Goal: Task Accomplishment & Management: Use online tool/utility

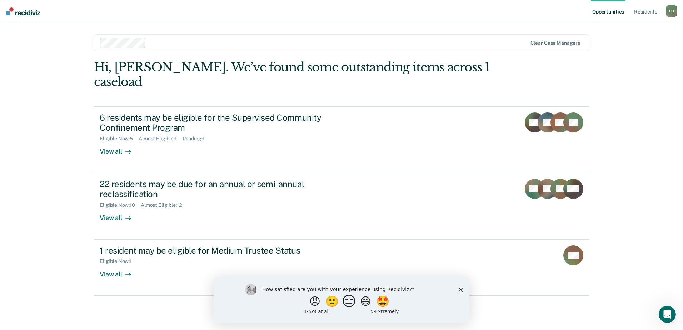
click at [351, 305] on button "😑" at bounding box center [350, 301] width 17 height 14
click at [290, 304] on input "Enter text..." at bounding box center [335, 306] width 146 height 14
click at [461, 293] on polygon "Close survey" at bounding box center [461, 292] width 4 height 4
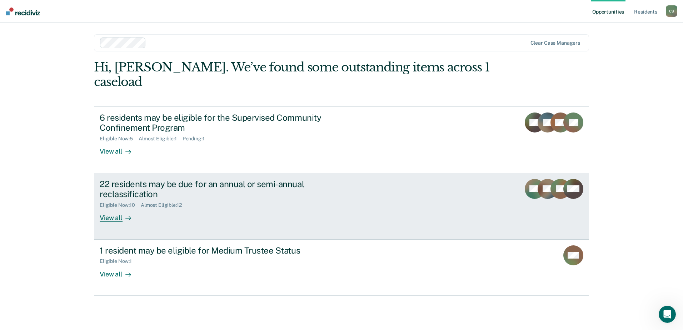
click at [110, 208] on div "View all" at bounding box center [120, 215] width 40 height 14
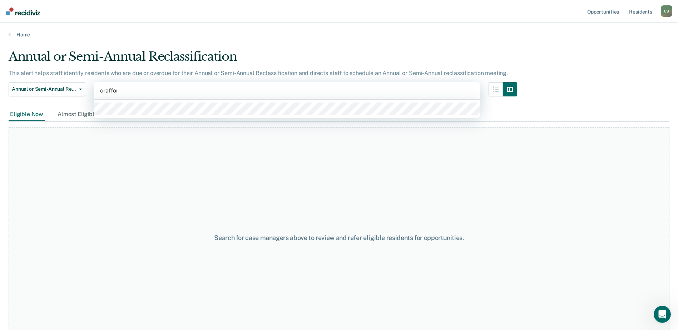
type input "[PERSON_NAME]"
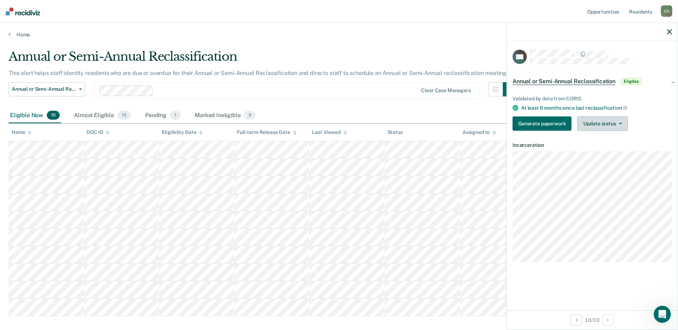
click at [621, 124] on button "Update status" at bounding box center [602, 123] width 50 height 14
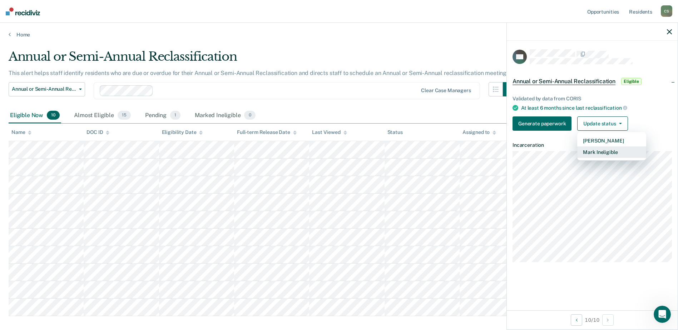
click at [610, 152] on button "Mark Ineligible" at bounding box center [611, 151] width 69 height 11
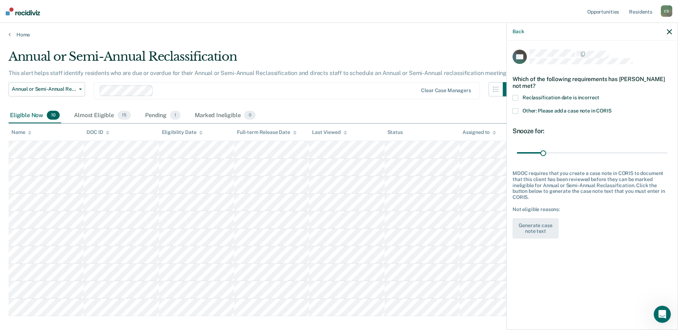
click at [672, 30] on div "Back" at bounding box center [592, 32] width 171 height 18
click at [669, 31] on icon "button" at bounding box center [669, 31] width 5 height 5
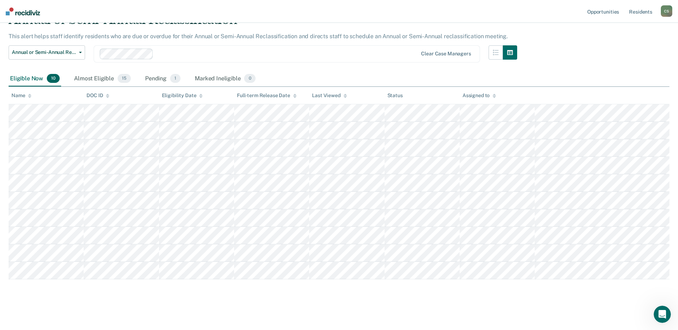
scroll to position [38, 0]
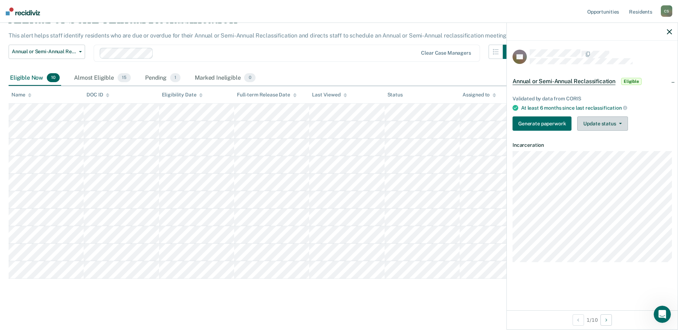
click at [619, 124] on icon "button" at bounding box center [620, 123] width 3 height 1
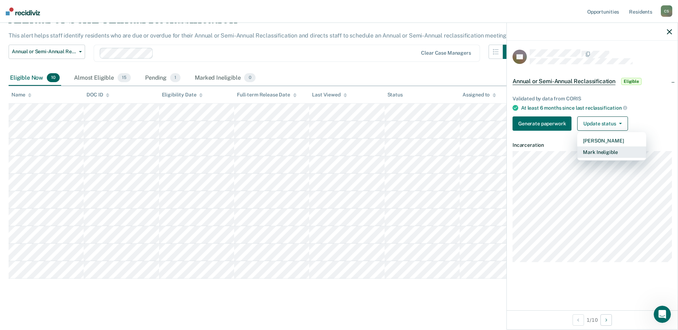
click at [588, 152] on button "Mark Ineligible" at bounding box center [611, 151] width 69 height 11
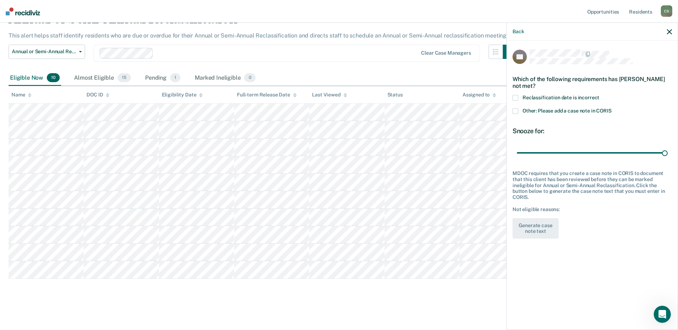
click at [515, 110] on span at bounding box center [515, 111] width 6 height 6
click at [611, 108] on input "Other: Please add a case note in CORIS" at bounding box center [611, 108] width 0 height 0
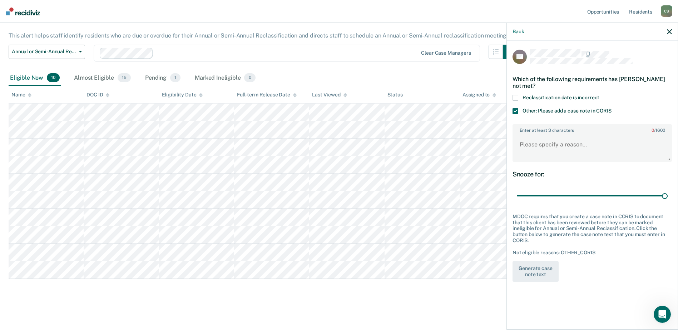
click at [512, 96] on span at bounding box center [515, 98] width 6 height 6
click at [599, 95] on input "Reclassification date is incorrect" at bounding box center [599, 95] width 0 height 0
click at [514, 109] on span at bounding box center [515, 111] width 6 height 6
click at [611, 108] on input "Other: Please add a case note in CORIS" at bounding box center [611, 108] width 0 height 0
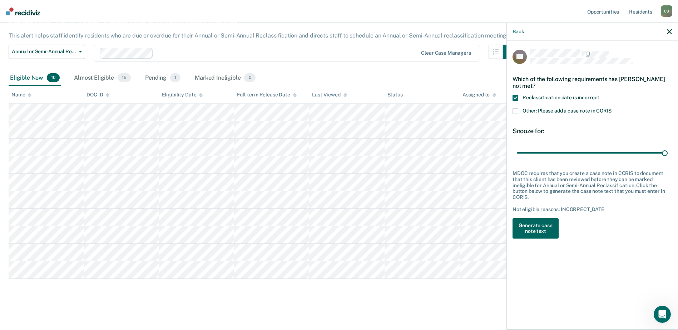
click at [524, 221] on button "Generate case note text" at bounding box center [535, 228] width 46 height 21
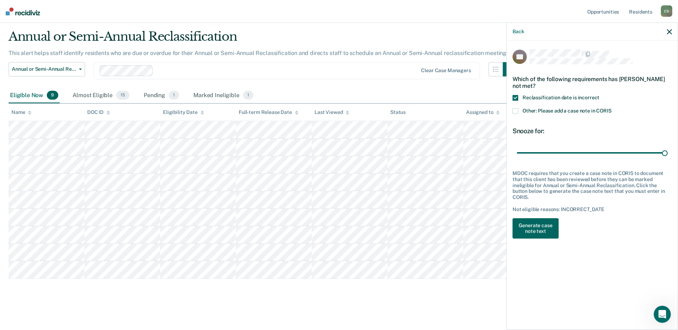
scroll to position [20, 0]
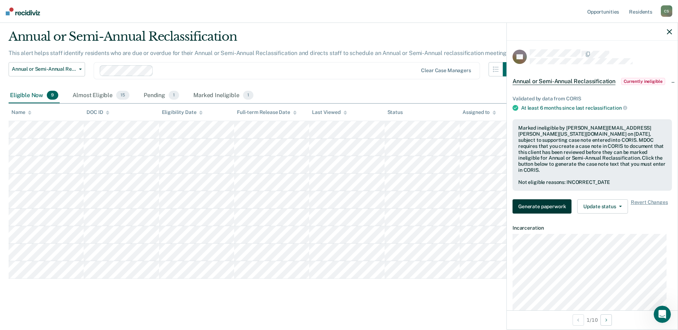
click at [537, 206] on button "Generate paperwork" at bounding box center [541, 206] width 59 height 14
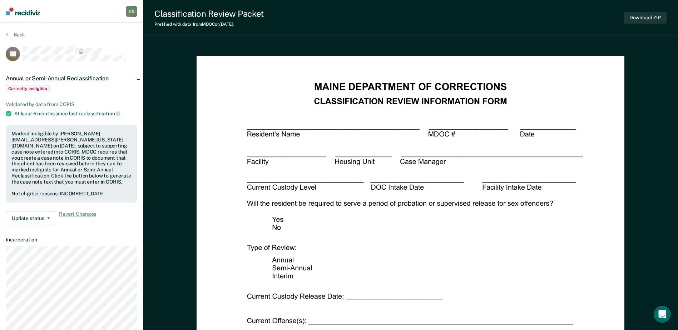
scroll to position [20, 0]
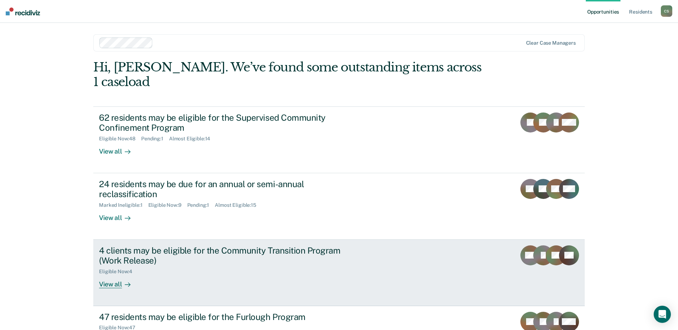
scroll to position [36, 0]
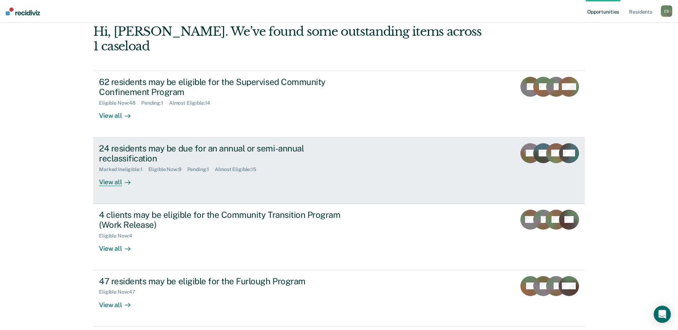
click at [113, 173] on div "View all" at bounding box center [119, 180] width 40 height 14
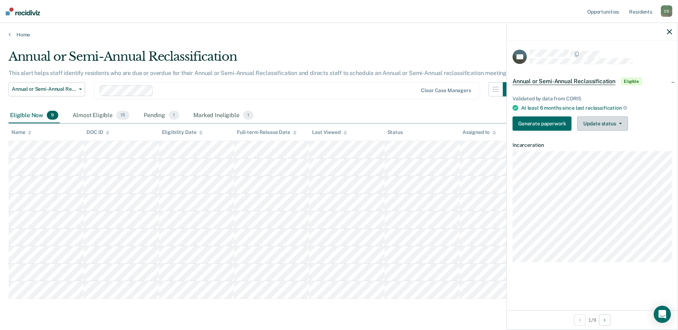
click at [622, 124] on button "Update status" at bounding box center [602, 123] width 50 height 14
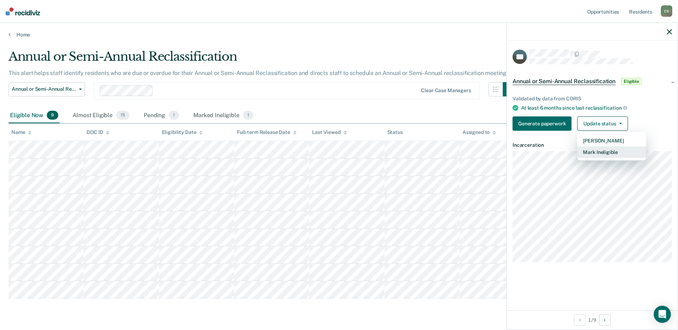
click at [594, 154] on button "Mark Ineligible" at bounding box center [611, 151] width 69 height 11
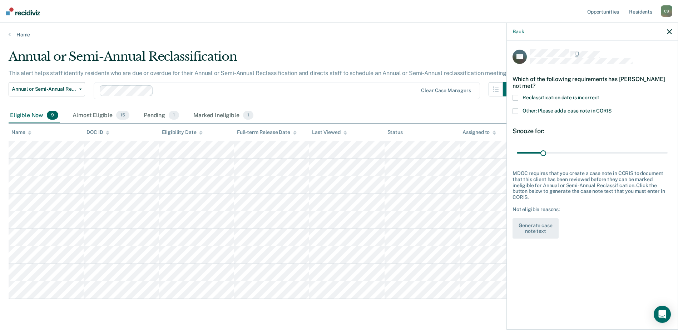
click at [513, 96] on span at bounding box center [515, 98] width 6 height 6
click at [599, 95] on input "Reclassification date is incorrect" at bounding box center [599, 95] width 0 height 0
click at [535, 226] on button "Generate case note text" at bounding box center [535, 228] width 46 height 21
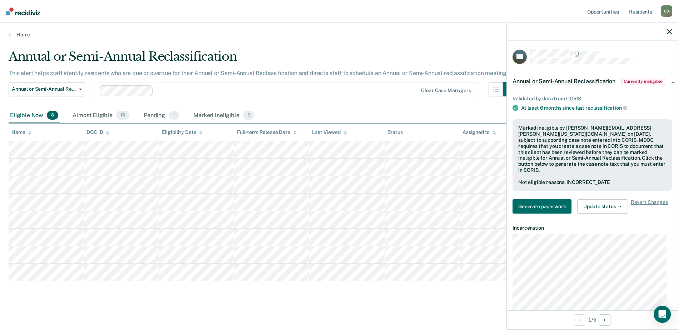
click at [672, 33] on div at bounding box center [592, 32] width 171 height 18
click at [667, 34] on icon "button" at bounding box center [669, 31] width 5 height 5
